Goal: Check status: Check status

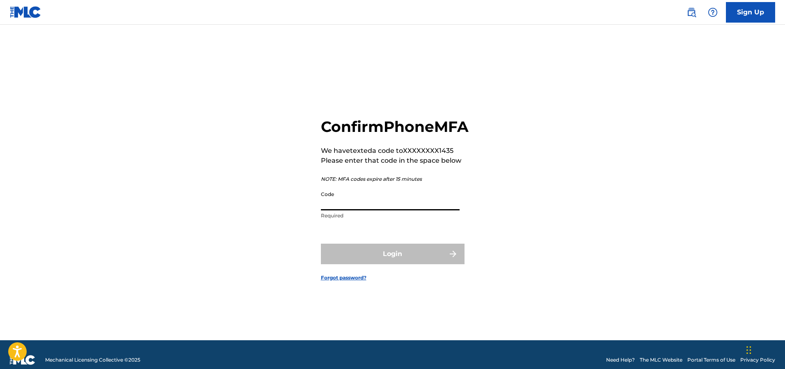
click at [369, 210] on input "Code" at bounding box center [390, 198] width 139 height 23
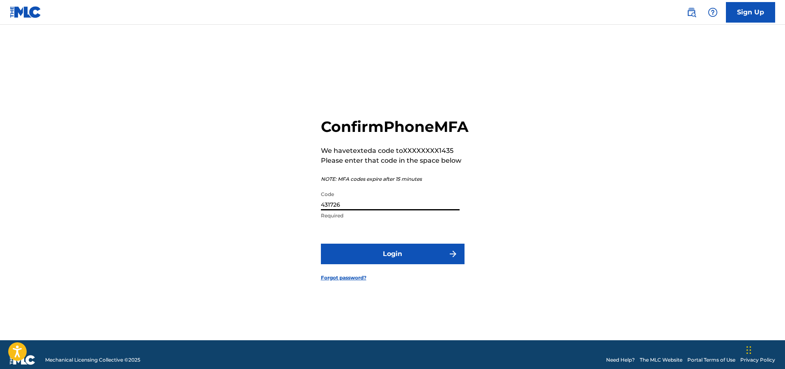
type input "431726"
click at [321, 243] on button "Login" at bounding box center [393, 253] width 144 height 21
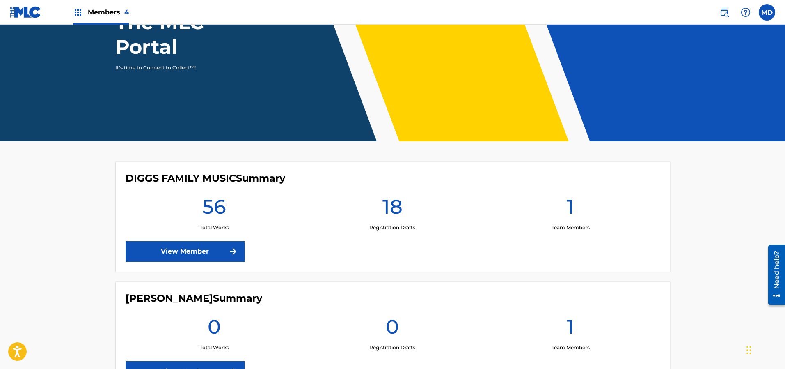
scroll to position [123, 0]
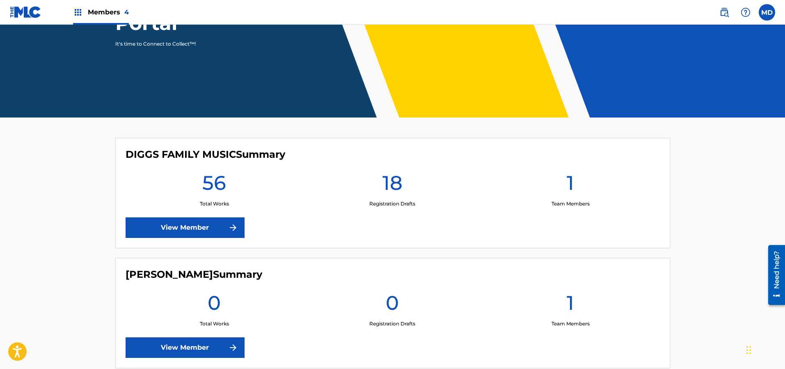
click at [321, 211] on div "DIGGS FAMILY MUSIC Summary 56 Total Works 18 Registration Drafts 1 Team Members…" at bounding box center [392, 193] width 555 height 110
click at [229, 227] on img at bounding box center [233, 227] width 10 height 10
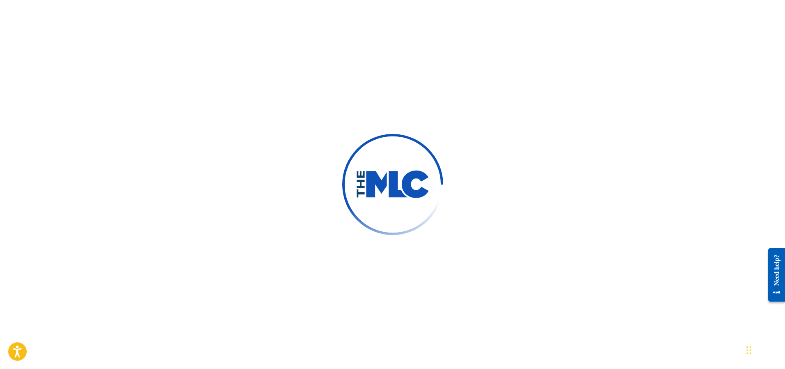
click at [192, 116] on div at bounding box center [392, 184] width 785 height 369
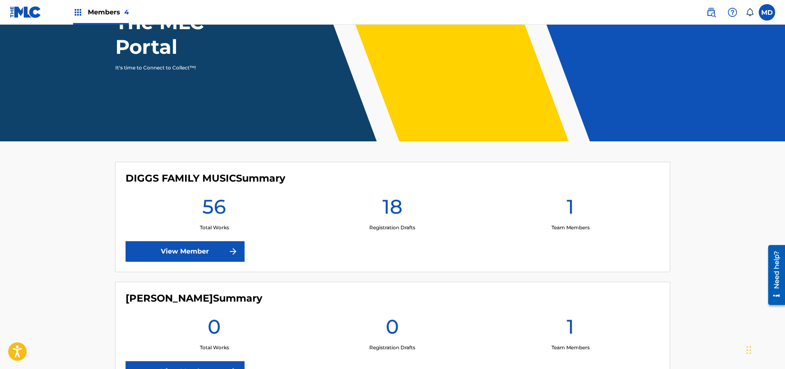
scroll to position [246, 0]
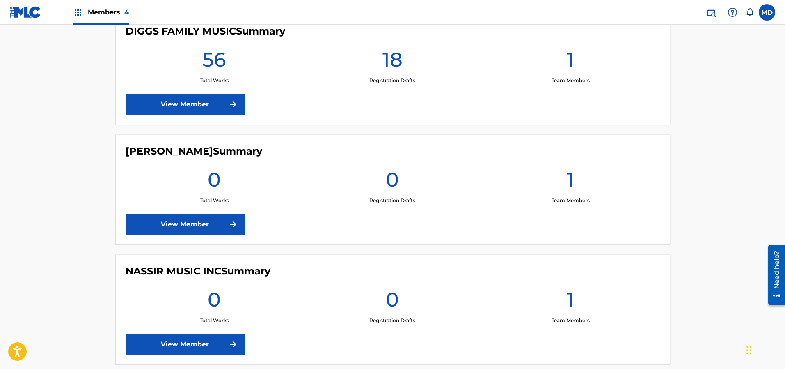
click at [170, 106] on link "View Member" at bounding box center [185, 104] width 119 height 21
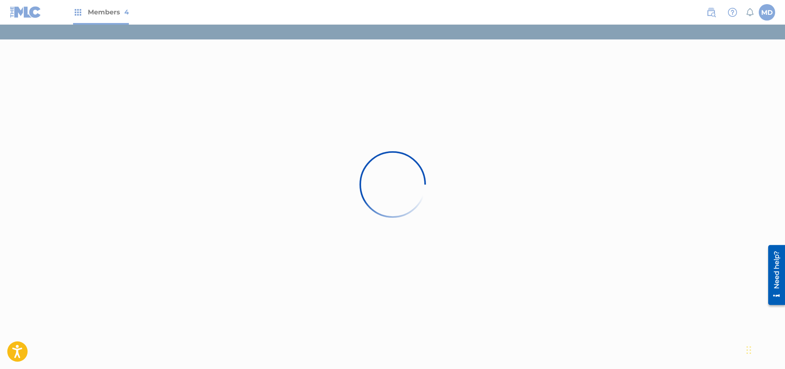
click at [16, 353] on icon "Open accessiBe: accessibility options, statement and help" at bounding box center [17, 350] width 10 height 13
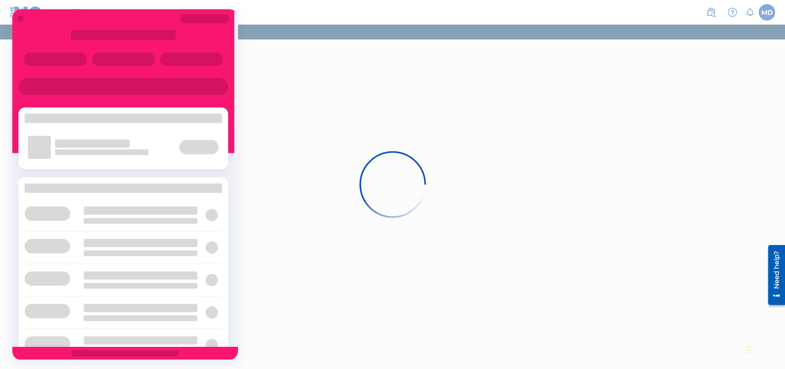
click at [292, 126] on div at bounding box center [392, 184] width 785 height 369
